Goal: Transaction & Acquisition: Purchase product/service

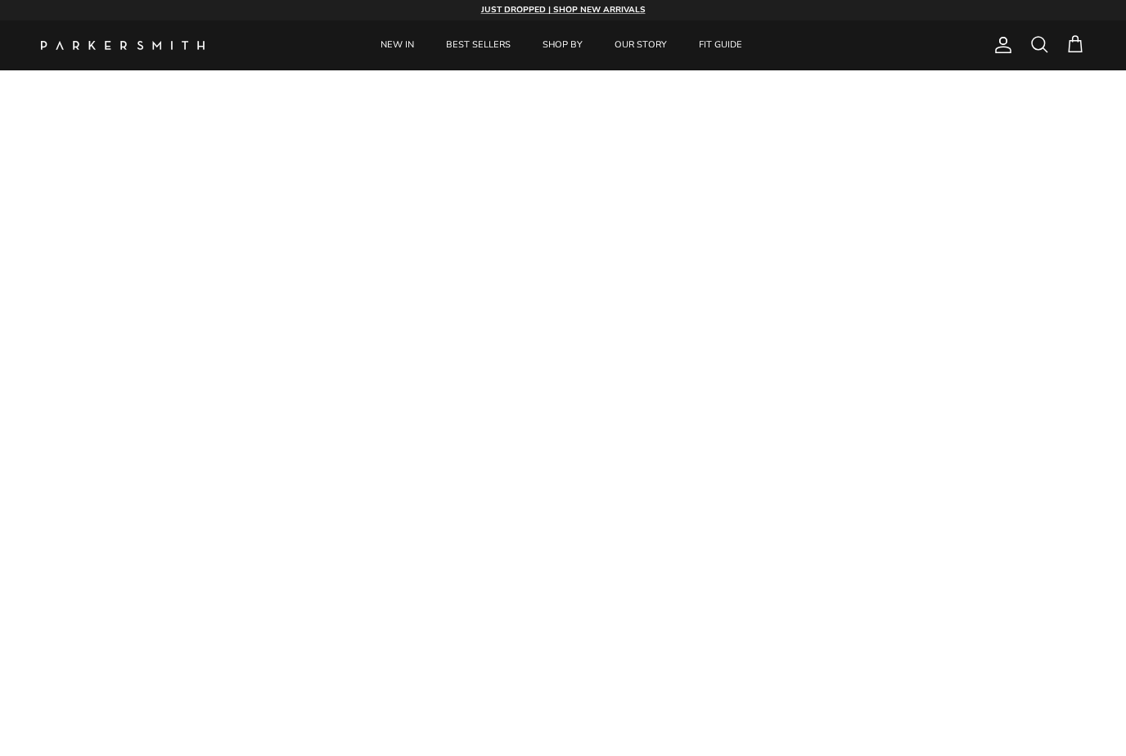
click at [1048, 39] on span at bounding box center [1040, 44] width 20 height 20
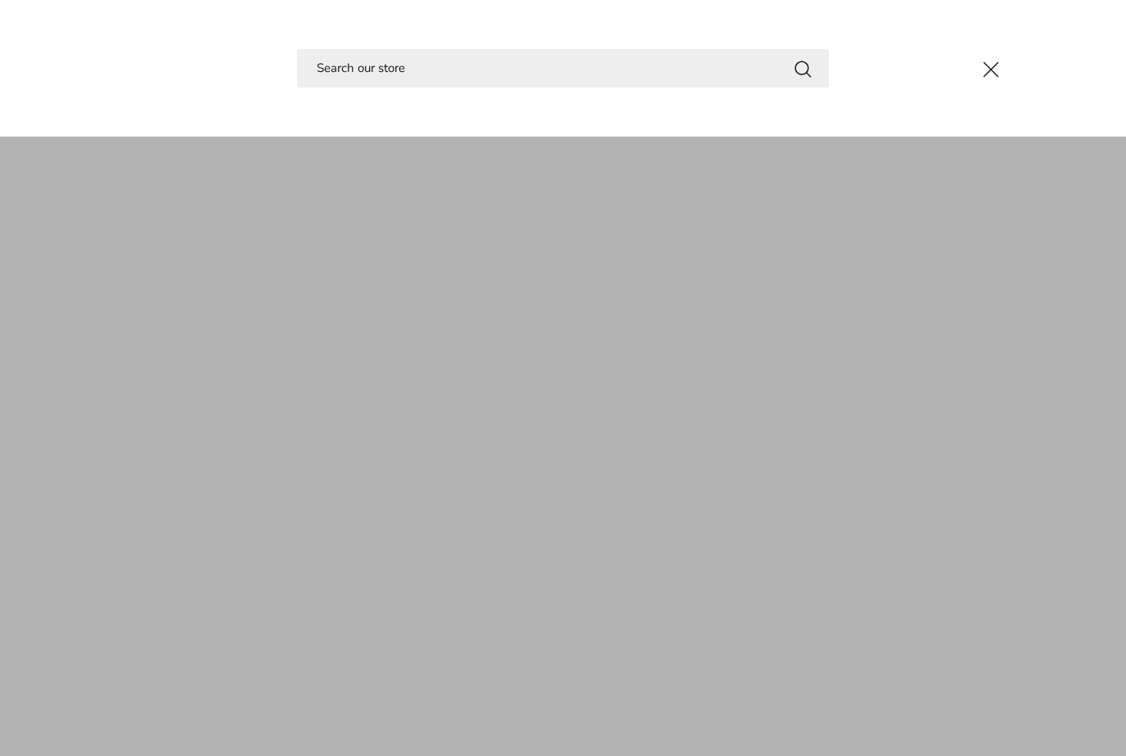
click at [412, 68] on input "Search" at bounding box center [563, 68] width 532 height 38
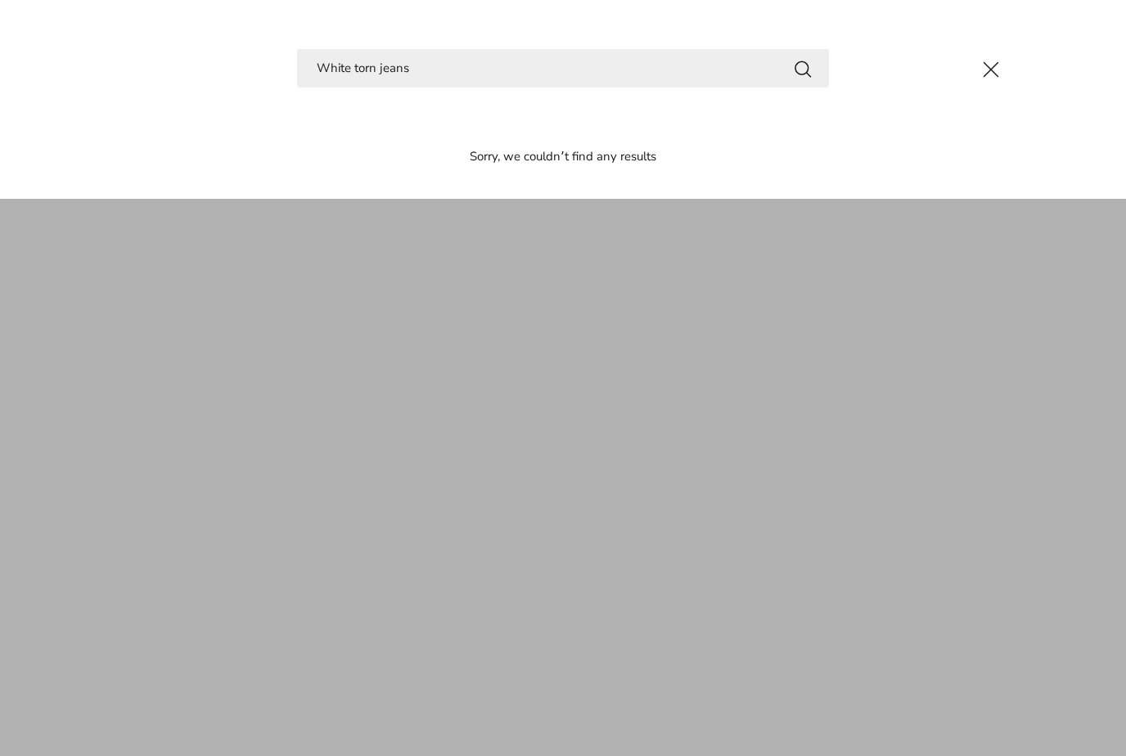
type input "White torn jeans"
click at [803, 68] on button "Search" at bounding box center [803, 68] width 20 height 20
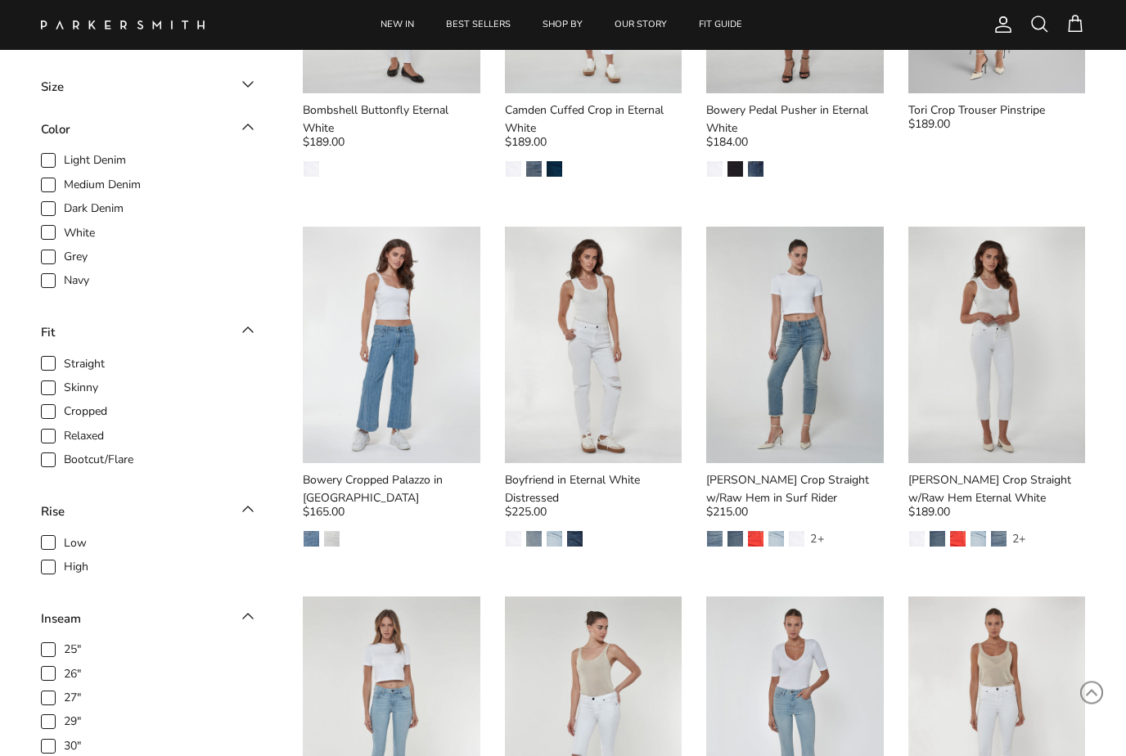
scroll to position [370, 0]
click at [610, 350] on img at bounding box center [594, 345] width 178 height 237
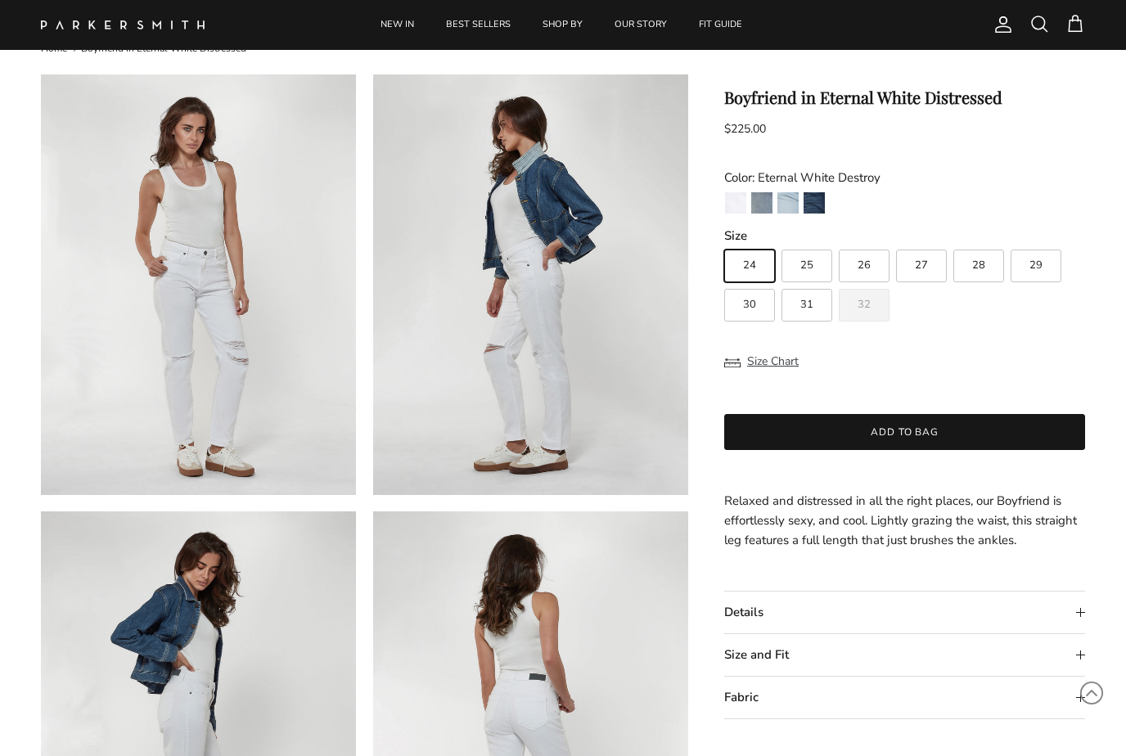
scroll to position [53, 0]
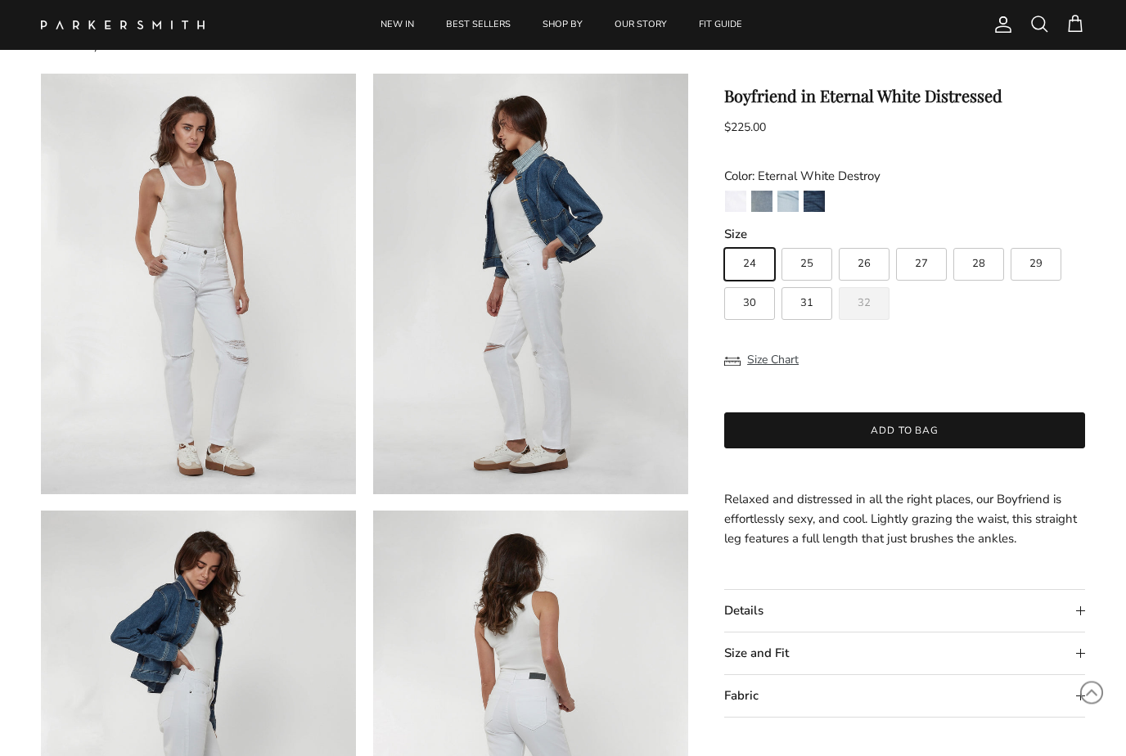
click at [872, 258] on label "26" at bounding box center [864, 265] width 51 height 33
click at [724, 242] on input "26" at bounding box center [724, 241] width 1 height 1
radio input "true"
click at [731, 201] on img "Eternal White Destroy" at bounding box center [735, 201] width 21 height 21
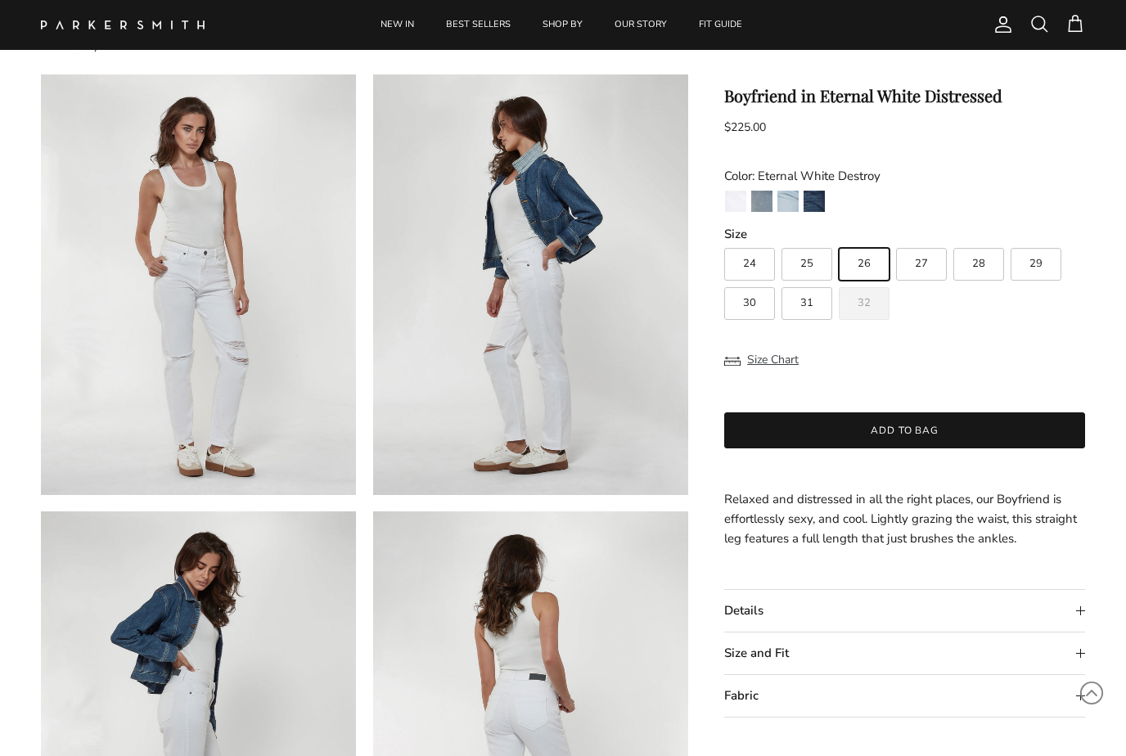
click at [932, 426] on button "Add to bag" at bounding box center [904, 431] width 361 height 36
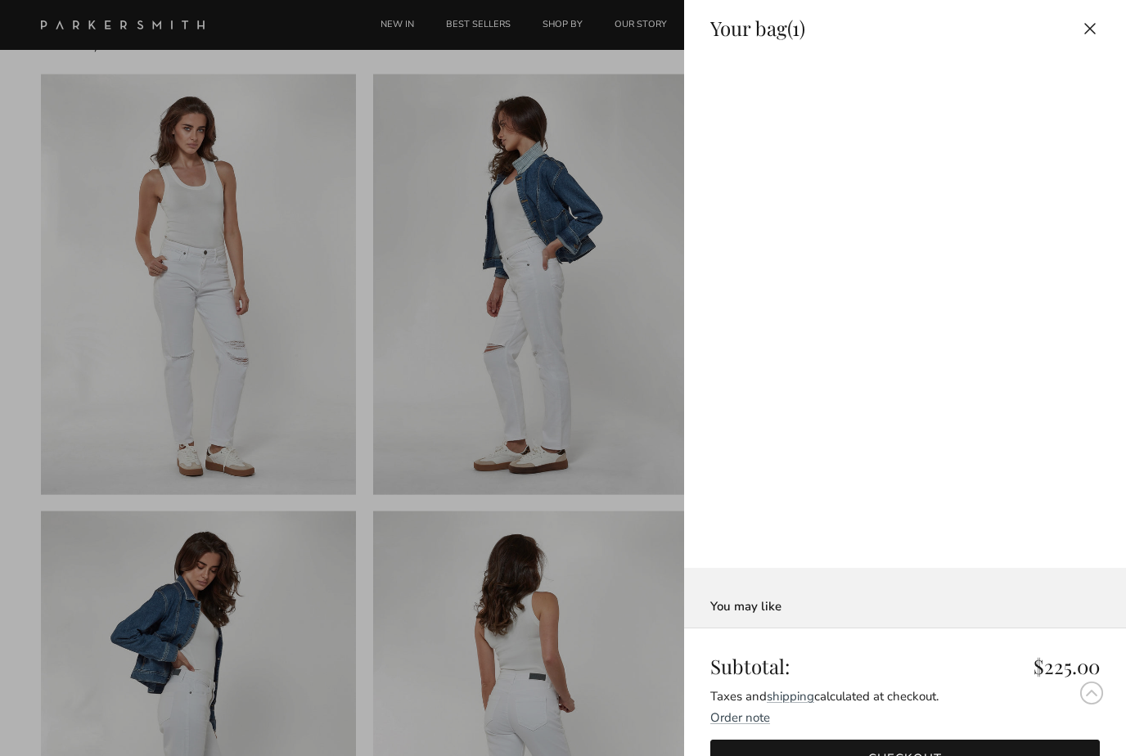
scroll to position [0, 0]
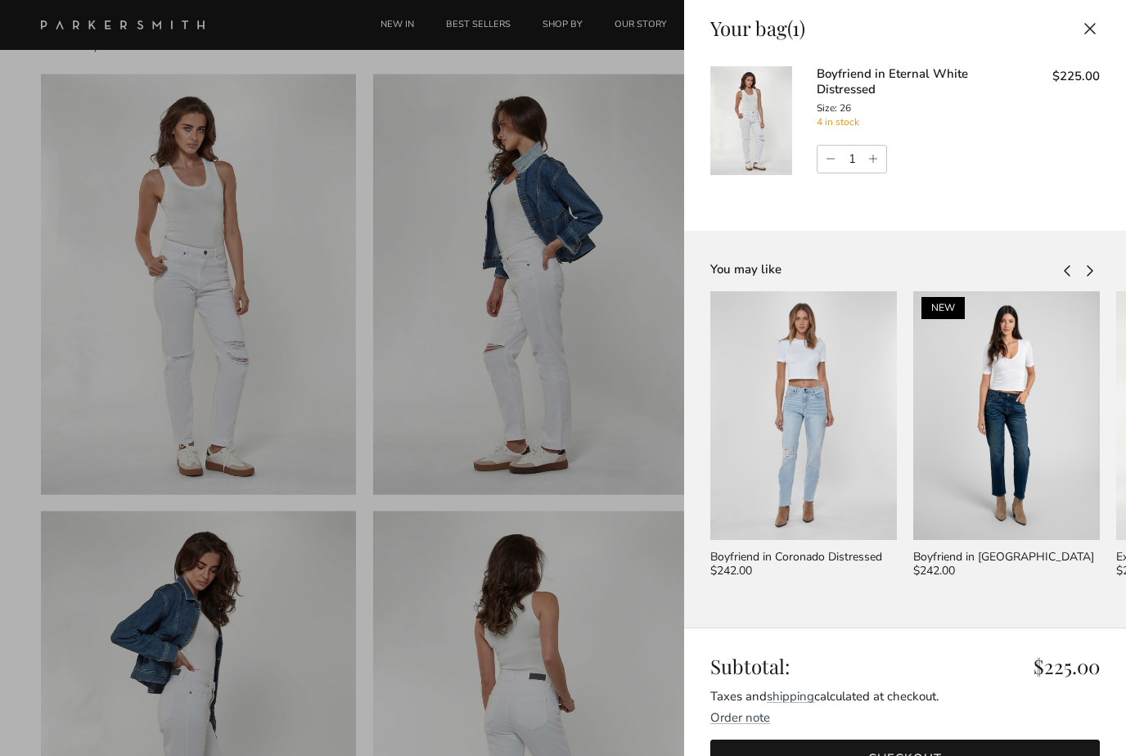
click at [943, 740] on link "Checkout" at bounding box center [905, 759] width 390 height 38
